Goal: Information Seeking & Learning: Learn about a topic

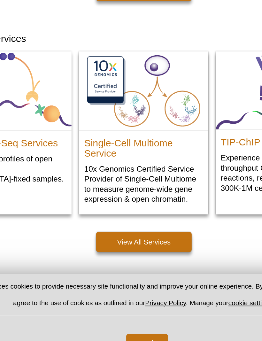
scroll to position [201, 0]
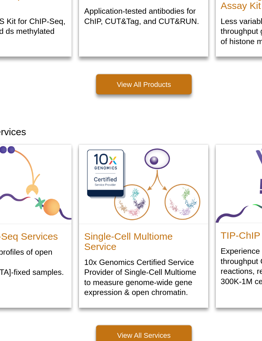
click at [101, 98] on link "View All Products" at bounding box center [131, 104] width 61 height 13
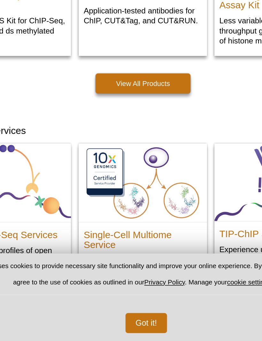
click at [93, 267] on h2 "Single-Cell Multiome Service" at bounding box center [130, 275] width 75 height 16
click at [101, 329] on link "View All Services" at bounding box center [131, 335] width 61 height 13
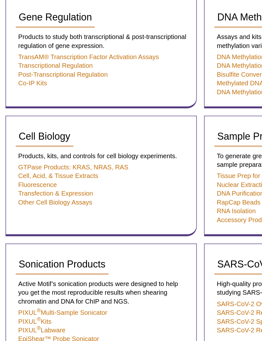
scroll to position [382, 0]
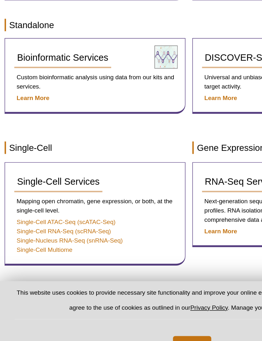
scroll to position [297, 0]
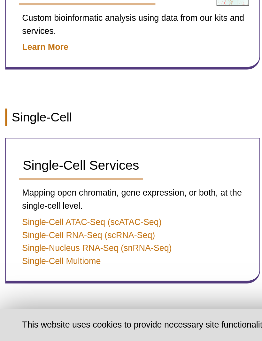
click at [29, 259] on link "Single-Cell Multiome" at bounding box center [30, 261] width 39 height 5
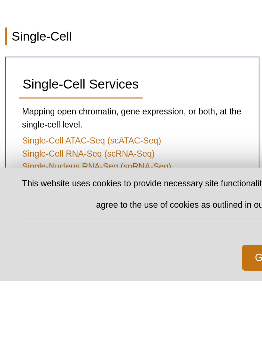
scroll to position [307, 0]
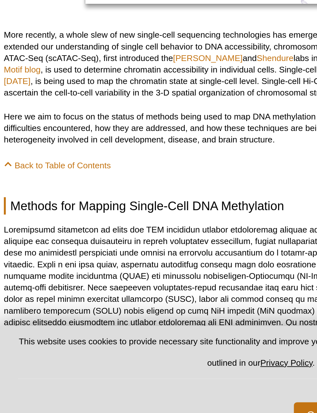
scroll to position [349, 0]
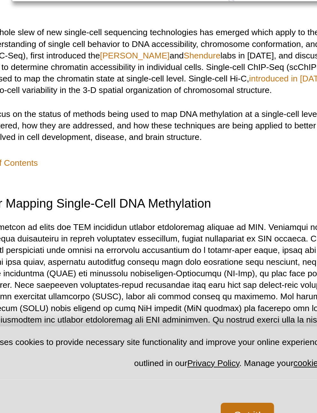
click at [148, 376] on button "Got it!" at bounding box center [161, 401] width 26 height 13
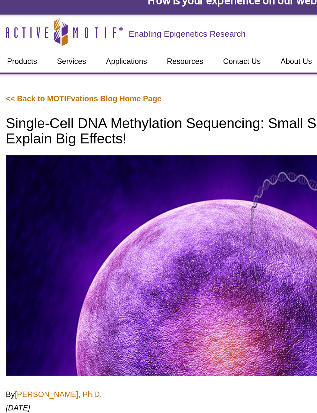
scroll to position [0, 0]
